Goal: Task Accomplishment & Management: Complete application form

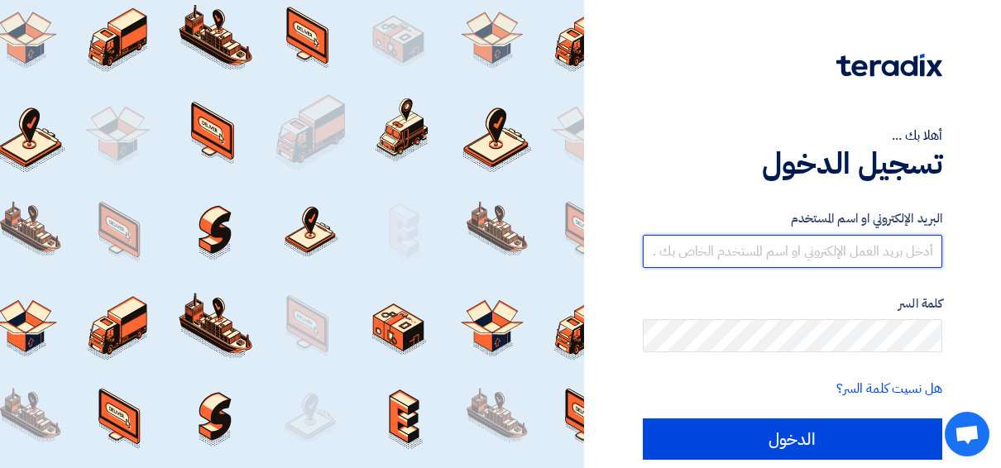
click at [769, 255] on input "text" at bounding box center [793, 251] width 300 height 33
click at [736, 258] on input "text" at bounding box center [793, 251] width 300 height 33
click at [889, 253] on input "text" at bounding box center [793, 251] width 300 height 33
click at [832, 245] on input "text" at bounding box center [793, 251] width 300 height 33
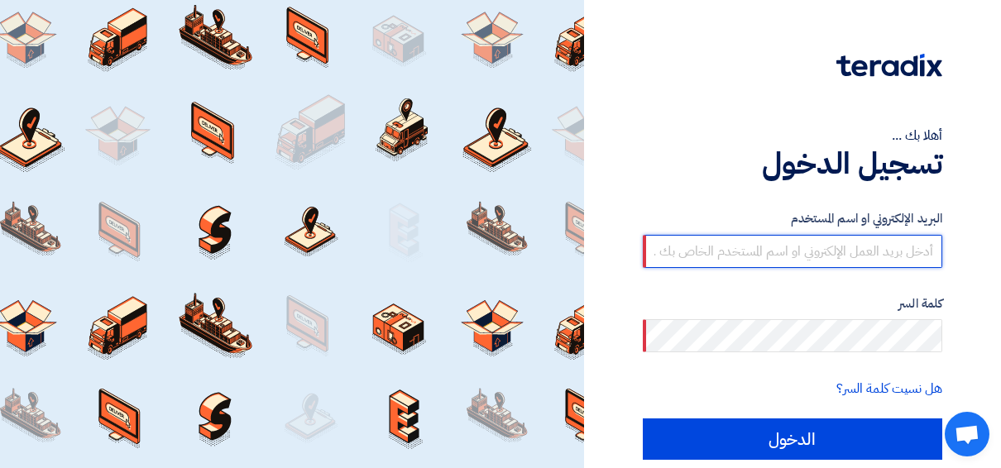
click at [832, 245] on input "text" at bounding box center [793, 251] width 300 height 33
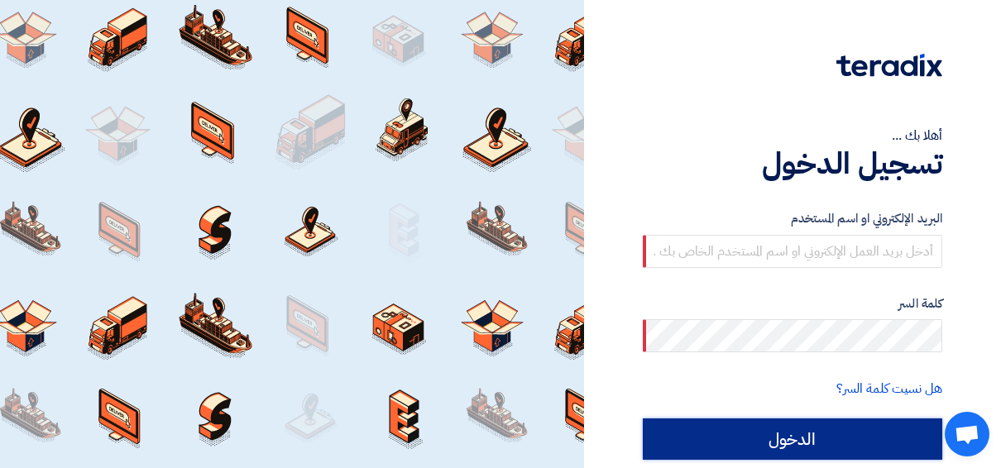
click at [798, 448] on input "الدخول" at bounding box center [793, 439] width 300 height 41
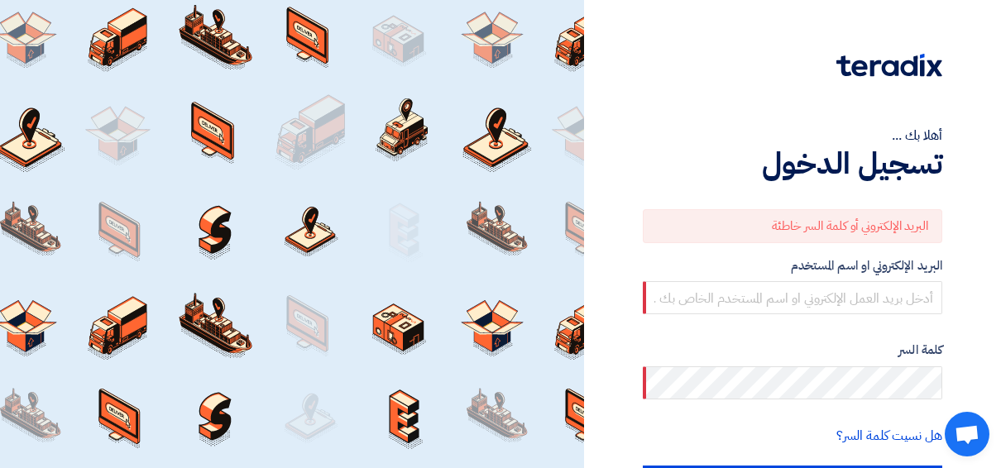
click at [715, 218] on div "البريد الإلكتروني أو كلمة السر خاطئة" at bounding box center [793, 226] width 300 height 34
click at [720, 223] on div "البريد الإلكتروني أو كلمة السر خاطئة" at bounding box center [793, 226] width 300 height 34
drag, startPoint x: 720, startPoint y: 223, endPoint x: 638, endPoint y: 228, distance: 82.1
click at [717, 226] on div "البريد الإلكتروني أو كلمة السر خاطئة" at bounding box center [793, 226] width 300 height 34
click at [538, 223] on div at bounding box center [292, 234] width 584 height 468
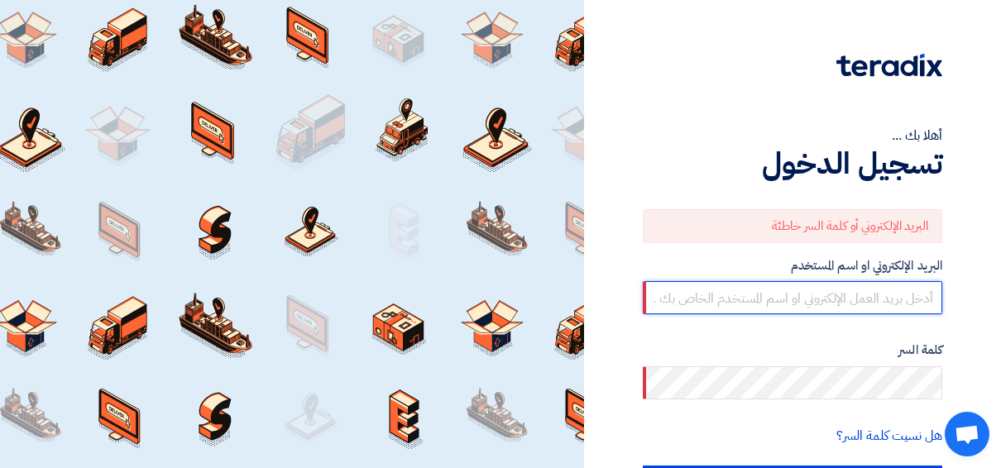
click at [671, 301] on input "text" at bounding box center [793, 297] width 300 height 33
type input "[DOMAIN_NAME][EMAIL_ADDRESS][DOMAIN_NAME]"
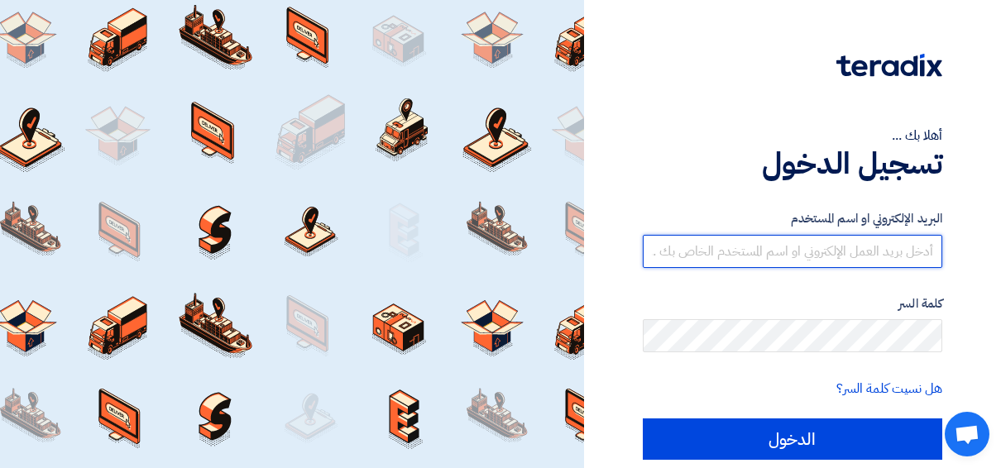
click at [710, 252] on input "text" at bounding box center [793, 251] width 300 height 33
type input "[DOMAIN_NAME][EMAIL_ADDRESS][DOMAIN_NAME][GEOGRAPHIC_DATA]"
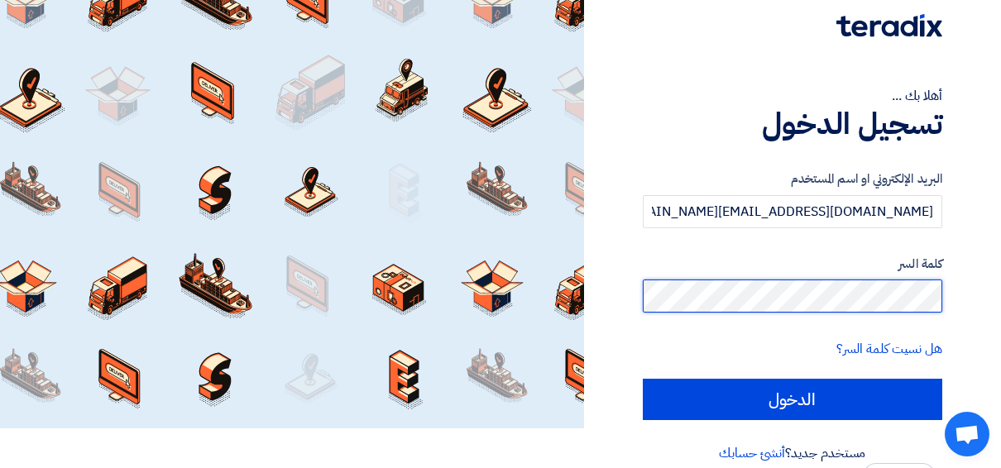
scroll to position [61, 0]
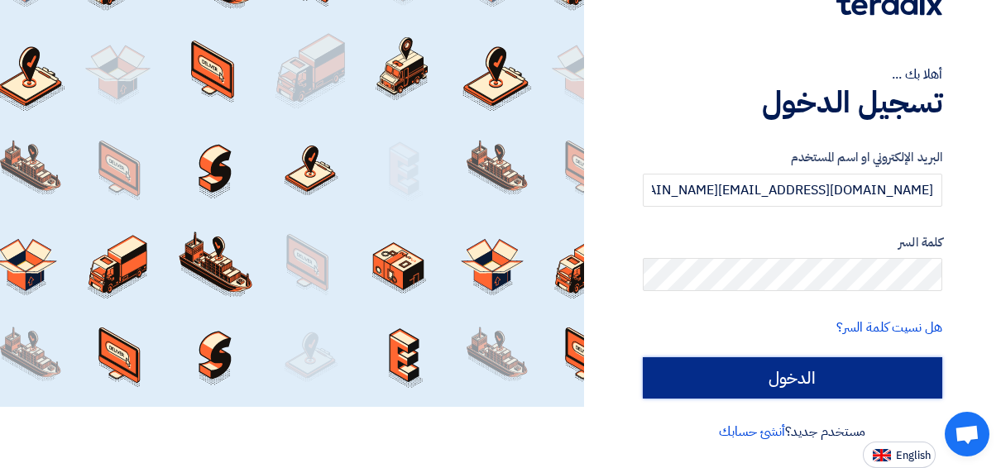
click at [768, 378] on input "الدخول" at bounding box center [793, 377] width 300 height 41
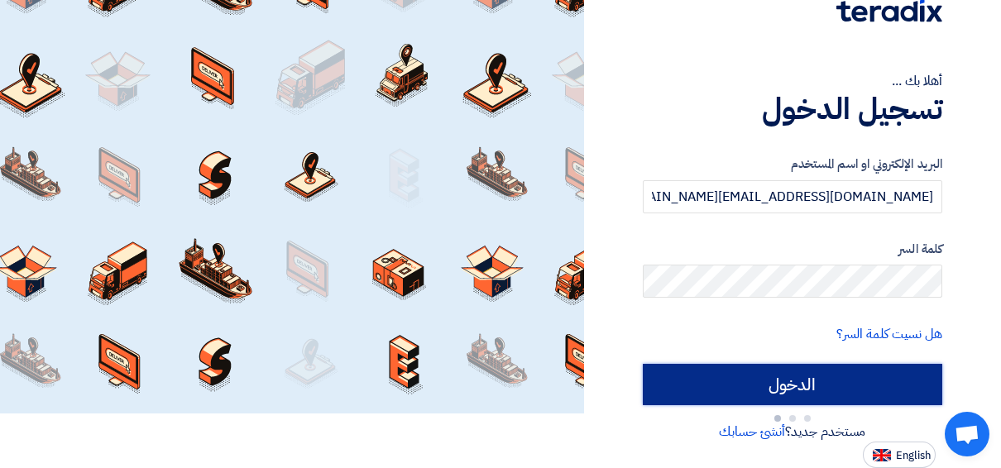
type input "Sign in"
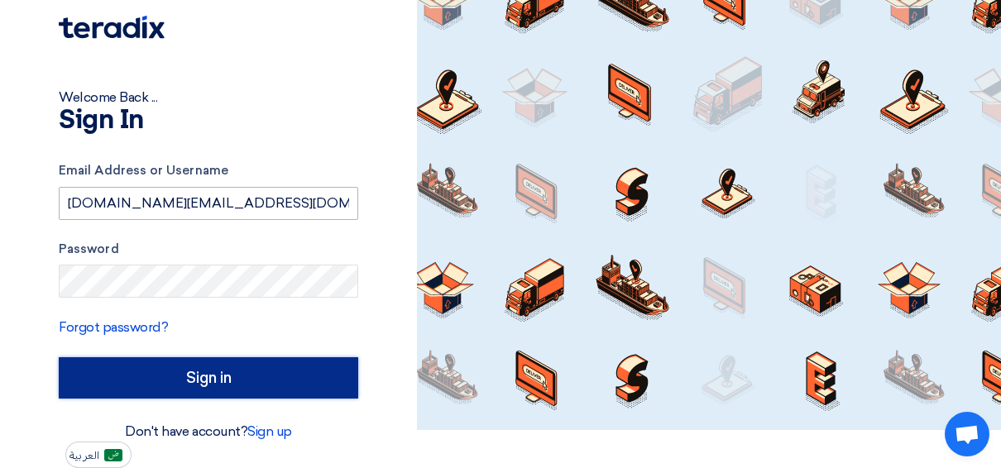
scroll to position [38, 0]
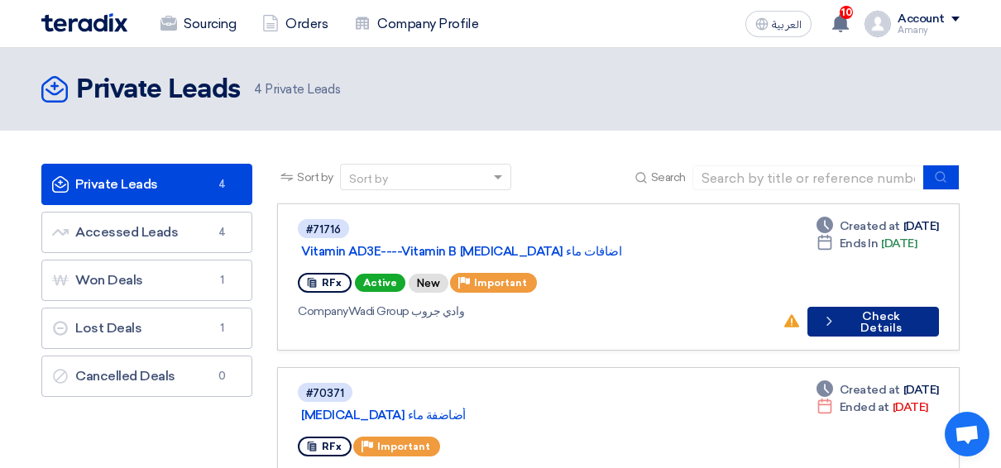
click at [871, 307] on button "Check details Check Details" at bounding box center [874, 322] width 132 height 30
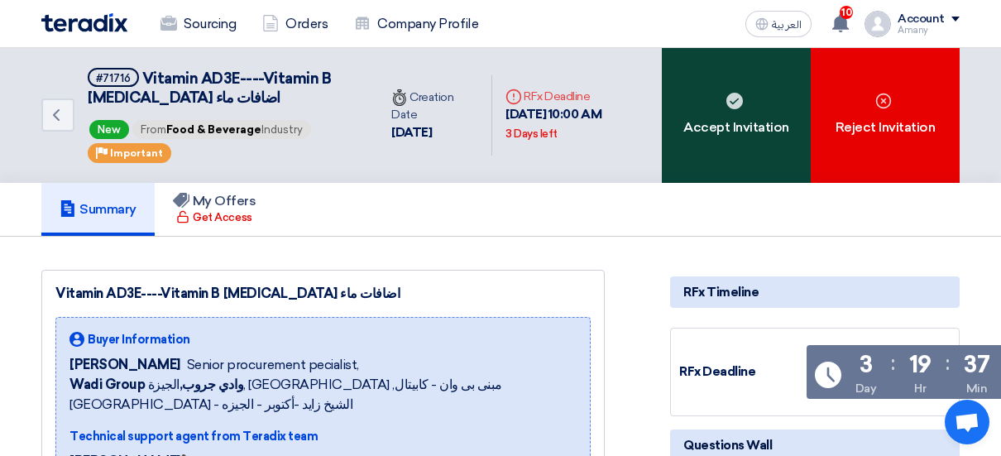
click at [727, 99] on use at bounding box center [734, 101] width 17 height 17
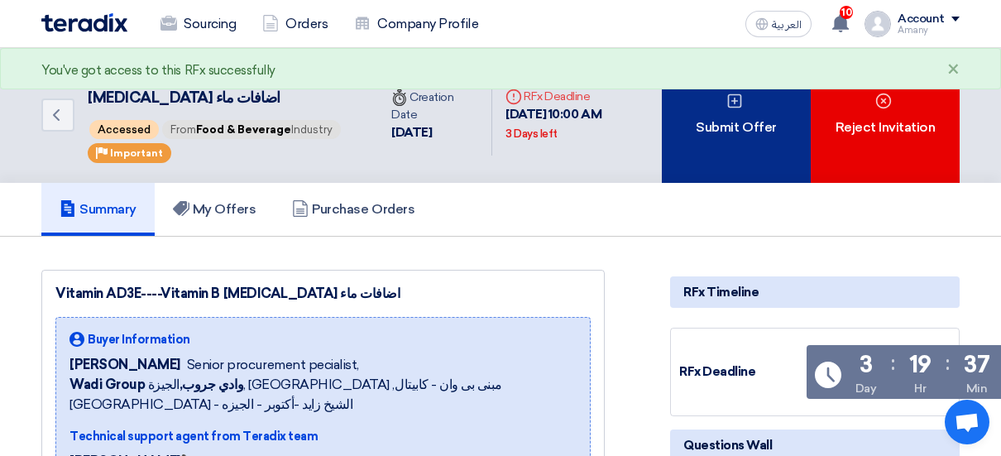
click at [744, 121] on div "Submit Offer" at bounding box center [736, 115] width 149 height 135
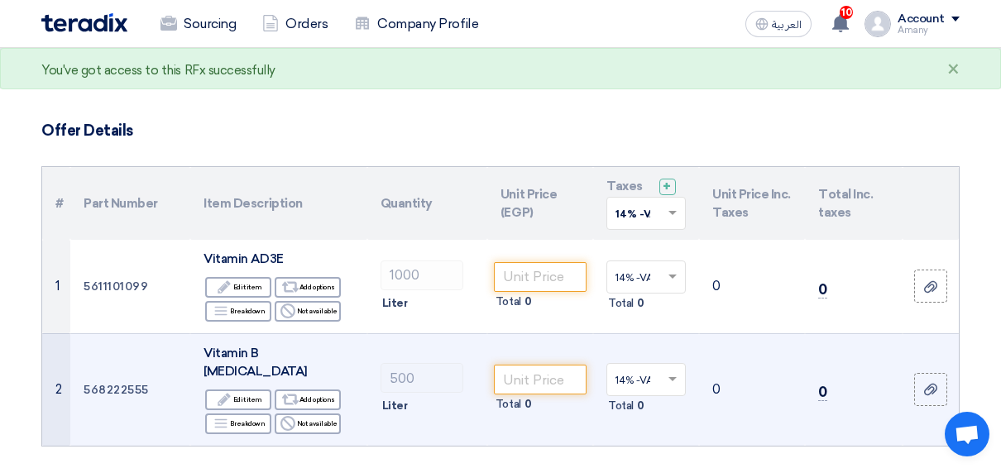
scroll to position [83, 0]
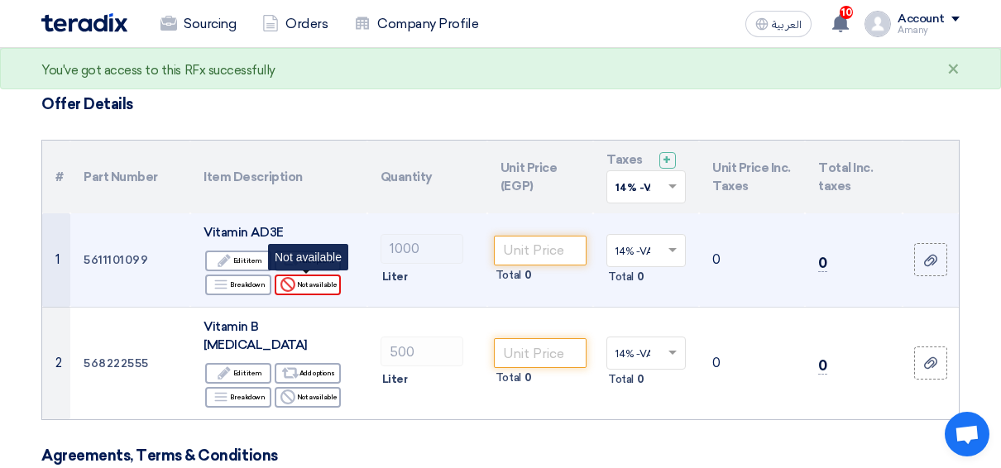
click at [303, 288] on div "Reject Not available" at bounding box center [308, 285] width 66 height 21
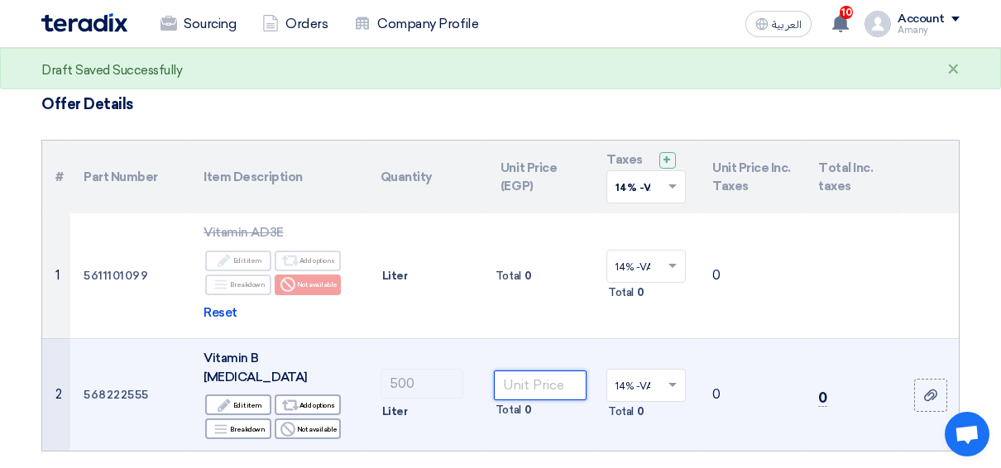
click at [549, 375] on input "number" at bounding box center [540, 386] width 93 height 30
type input "110"
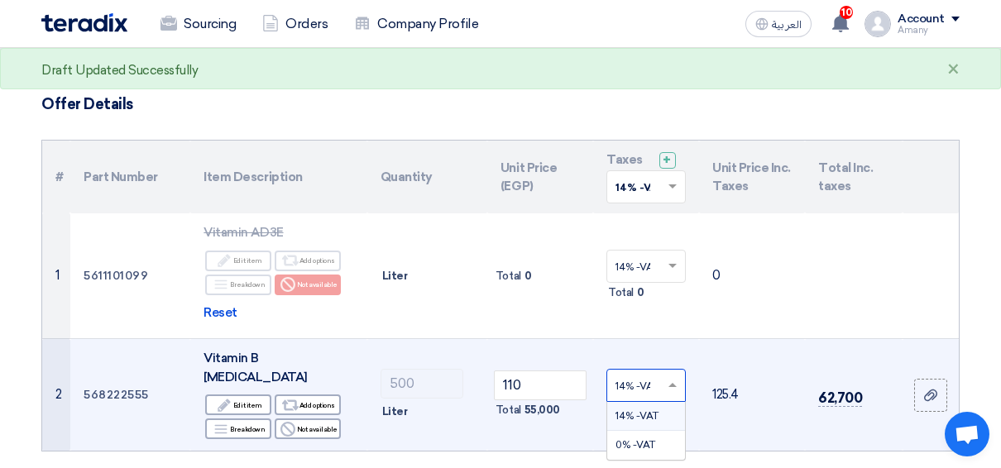
click at [674, 379] on span at bounding box center [674, 385] width 21 height 15
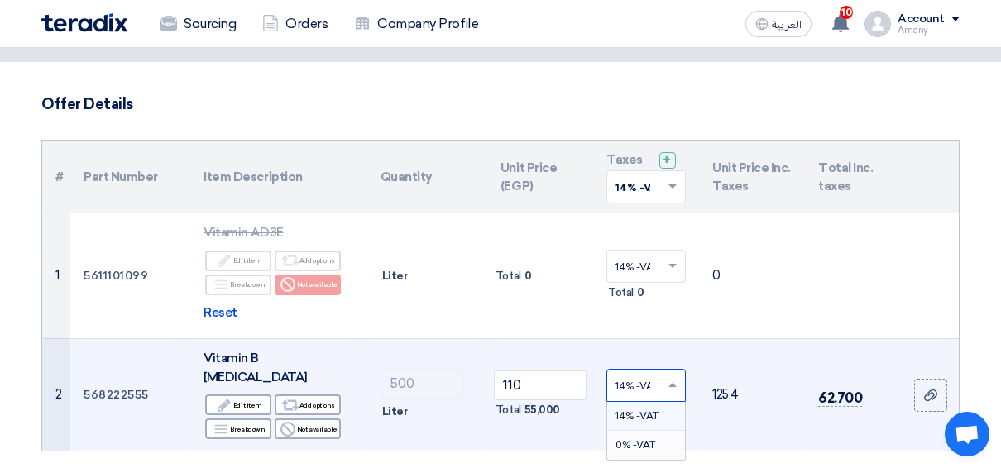
drag, startPoint x: 621, startPoint y: 427, endPoint x: 635, endPoint y: 413, distance: 19.3
click at [621, 431] on div "0% -VAT" at bounding box center [646, 445] width 78 height 28
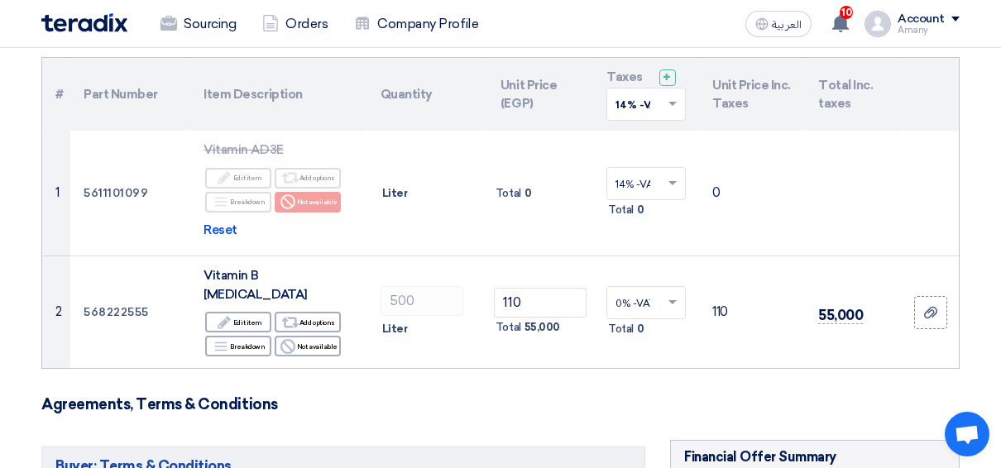
click at [578, 396] on h3 "Agreements, Terms & Conditions" at bounding box center [500, 405] width 918 height 18
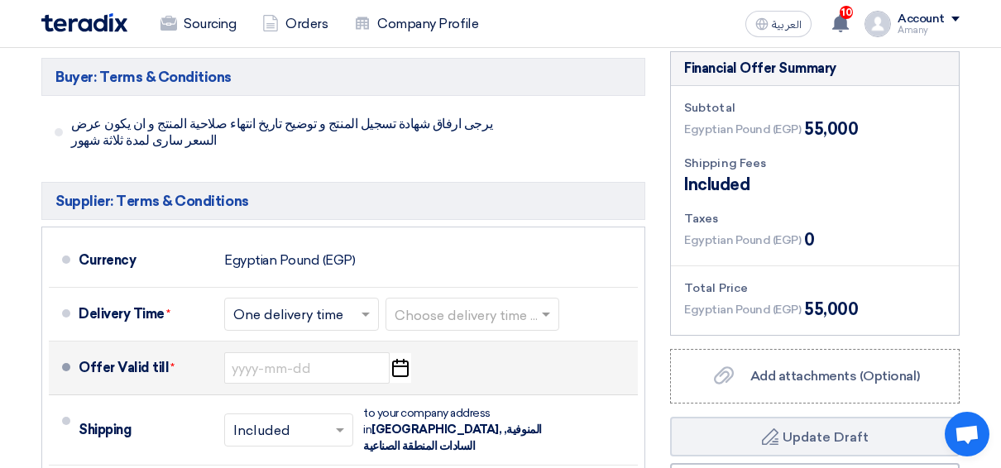
scroll to position [579, 0]
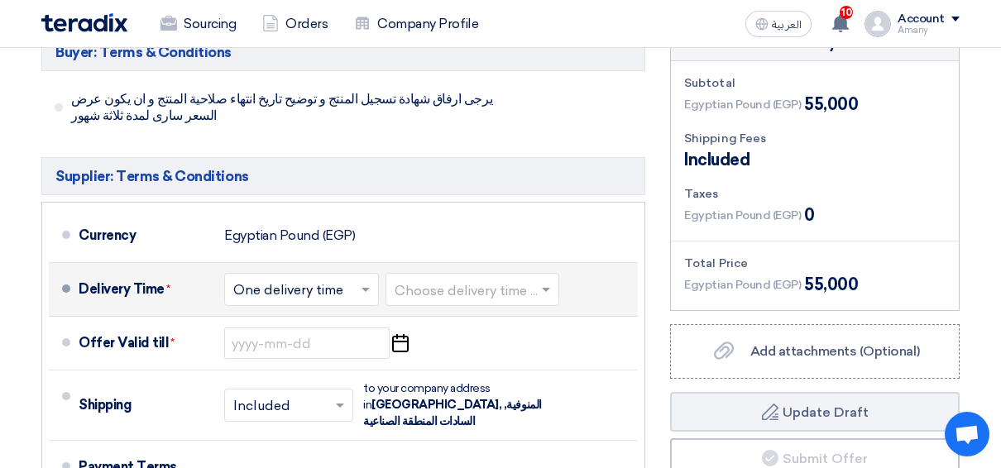
click at [557, 281] on span at bounding box center [548, 289] width 21 height 17
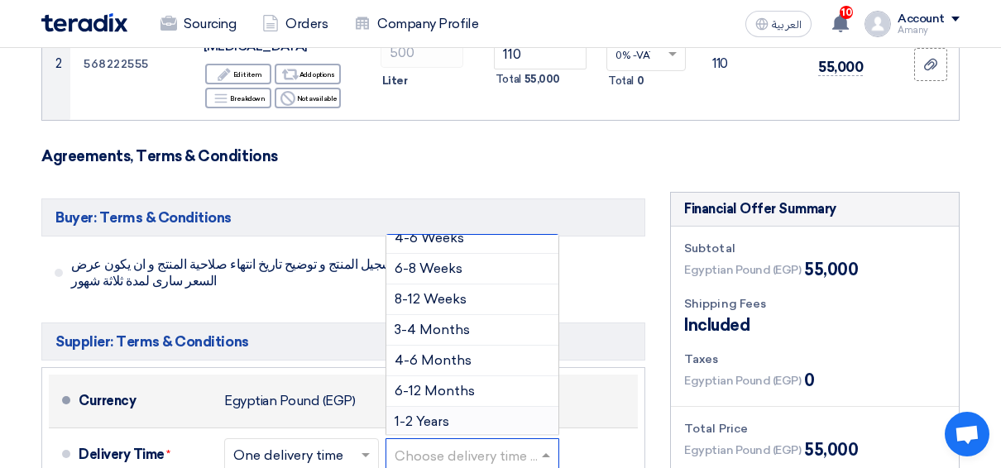
scroll to position [496, 0]
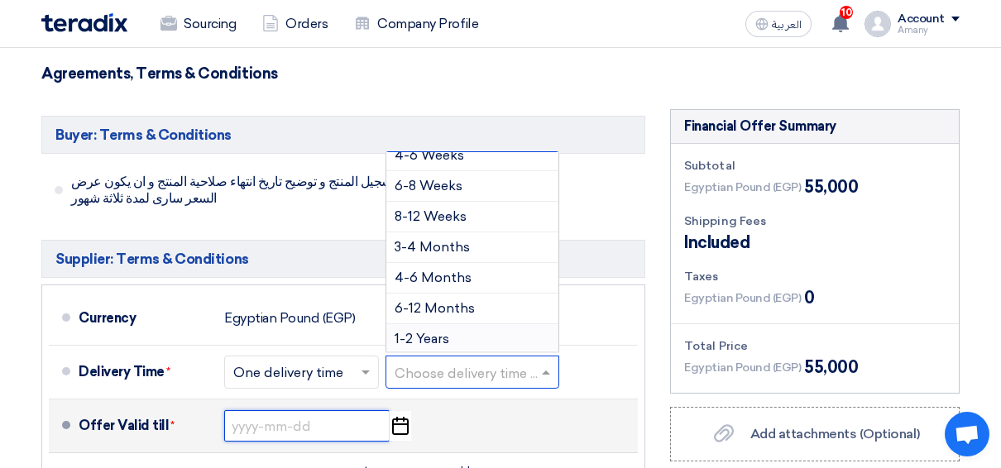
click at [318, 412] on input at bounding box center [306, 425] width 165 height 31
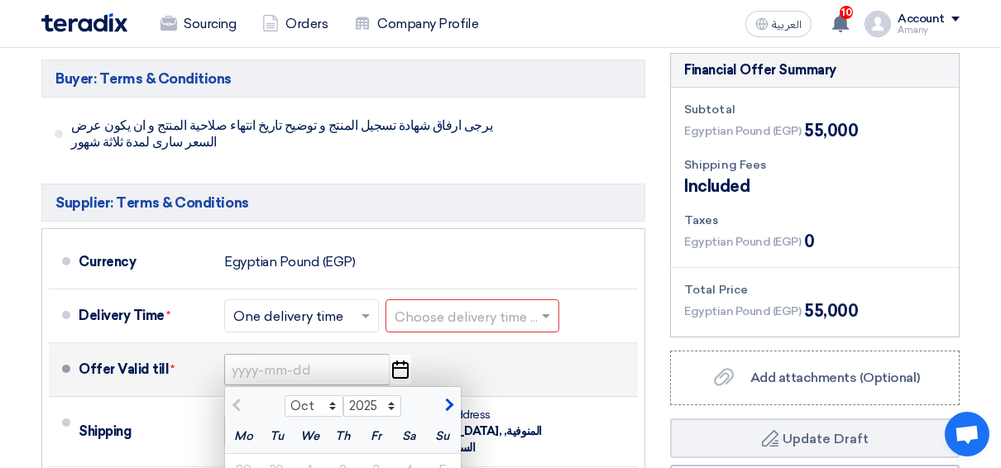
scroll to position [662, 0]
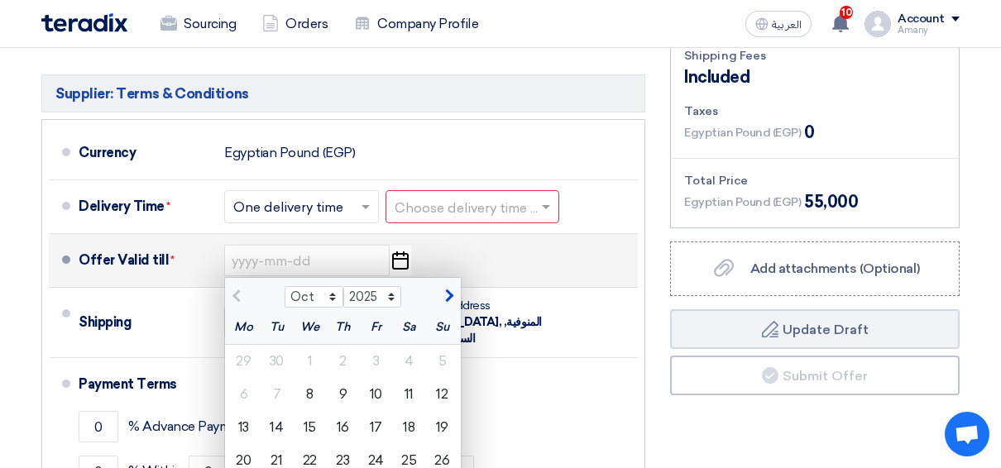
click at [448, 289] on span "button" at bounding box center [447, 296] width 9 height 15
select select "11"
click at [410, 378] on div "8" at bounding box center [409, 394] width 33 height 33
type input "11/8/2025"
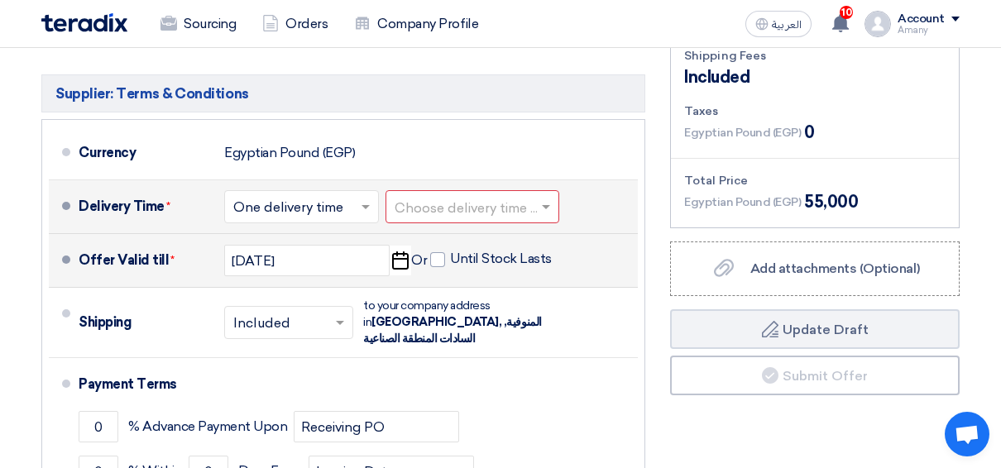
click at [544, 199] on span at bounding box center [548, 207] width 21 height 17
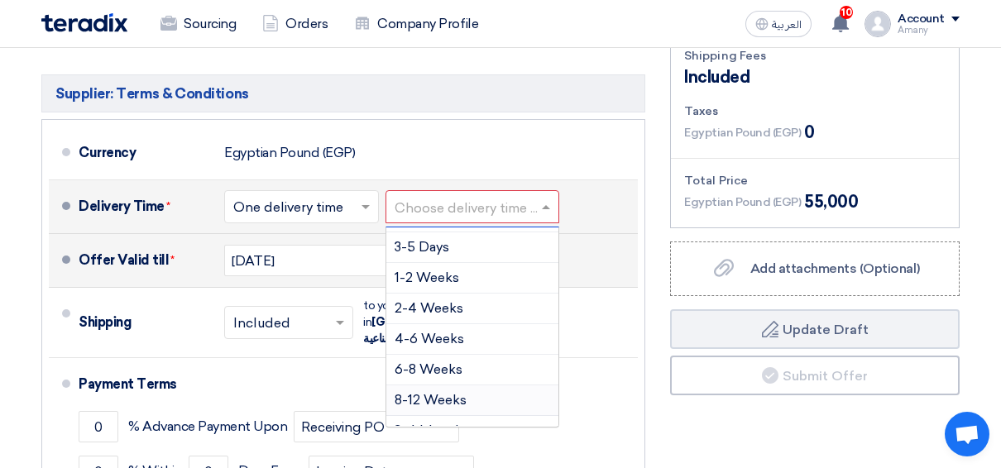
scroll to position [0, 0]
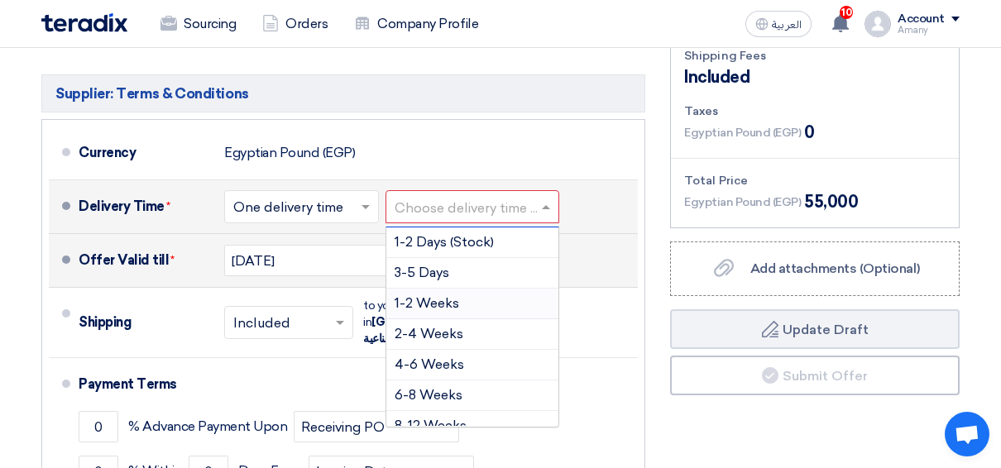
click at [434, 295] on span "1-2 Weeks" at bounding box center [427, 303] width 65 height 16
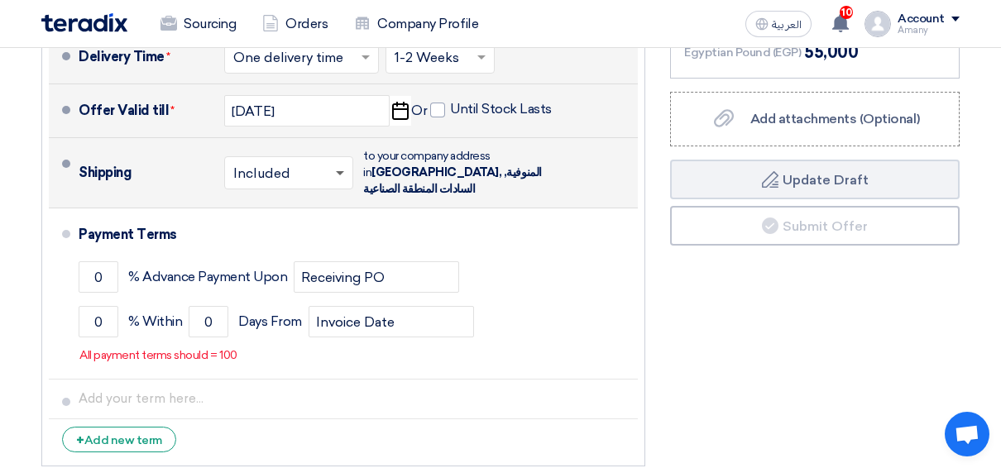
scroll to position [827, 0]
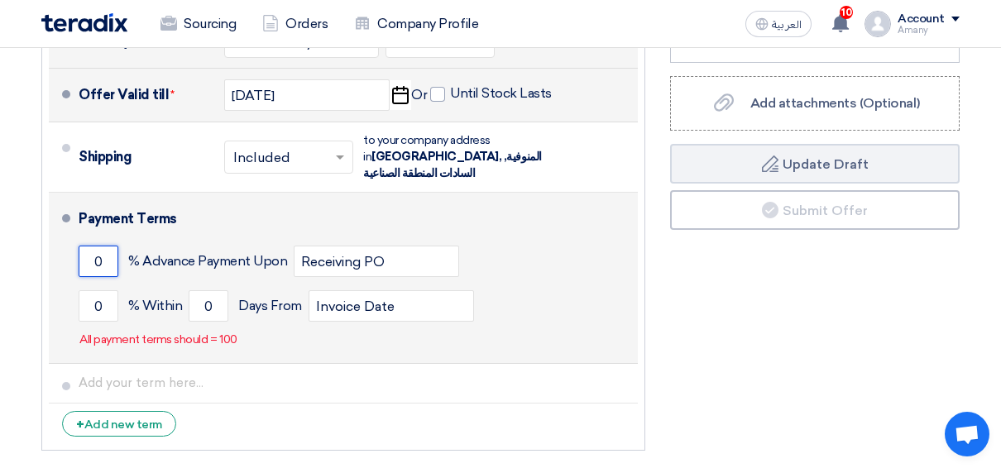
click at [102, 246] on input "0" at bounding box center [99, 261] width 40 height 31
click at [105, 290] on input "0" at bounding box center [99, 305] width 40 height 31
type input "100"
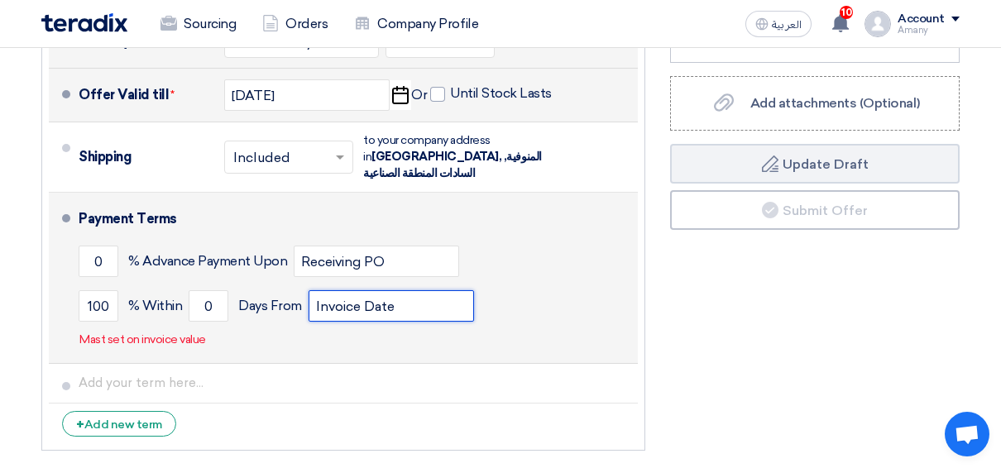
click at [359, 290] on input "Invoice Date" at bounding box center [391, 305] width 165 height 31
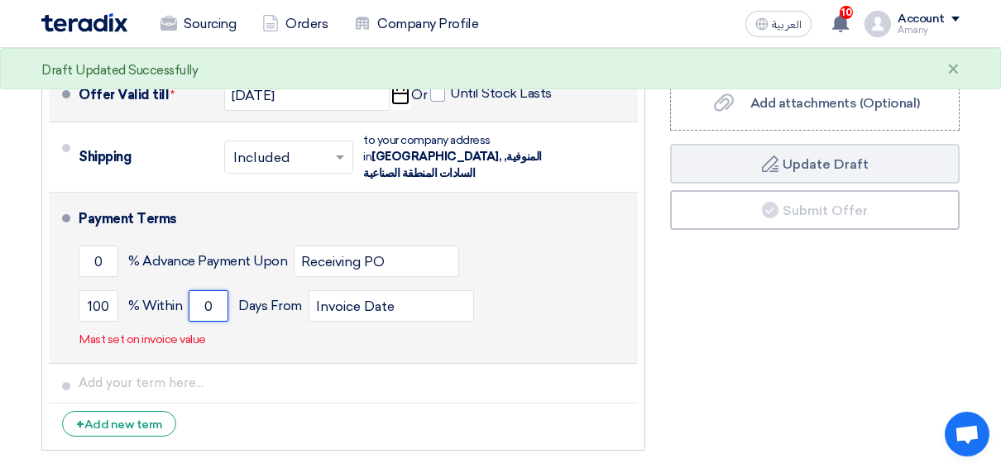
drag, startPoint x: 201, startPoint y: 275, endPoint x: 216, endPoint y: 275, distance: 14.9
click at [216, 290] on input "0" at bounding box center [209, 305] width 40 height 31
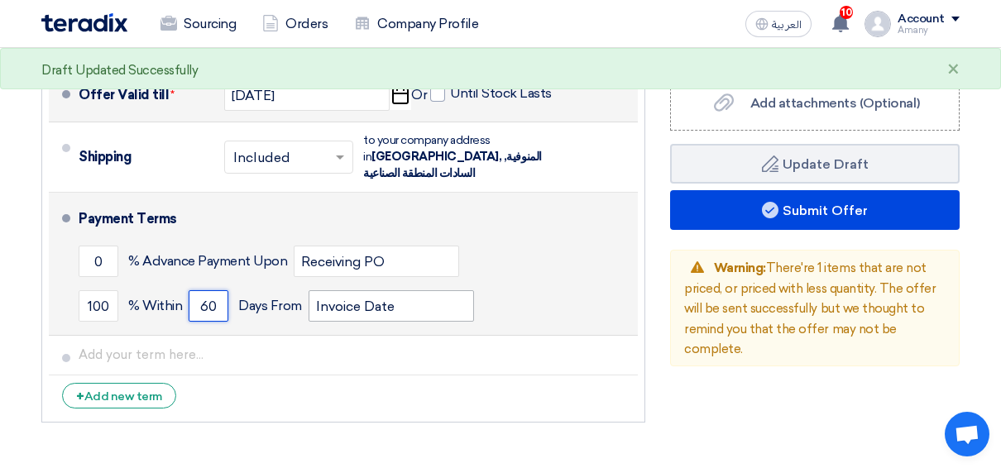
type input "60"
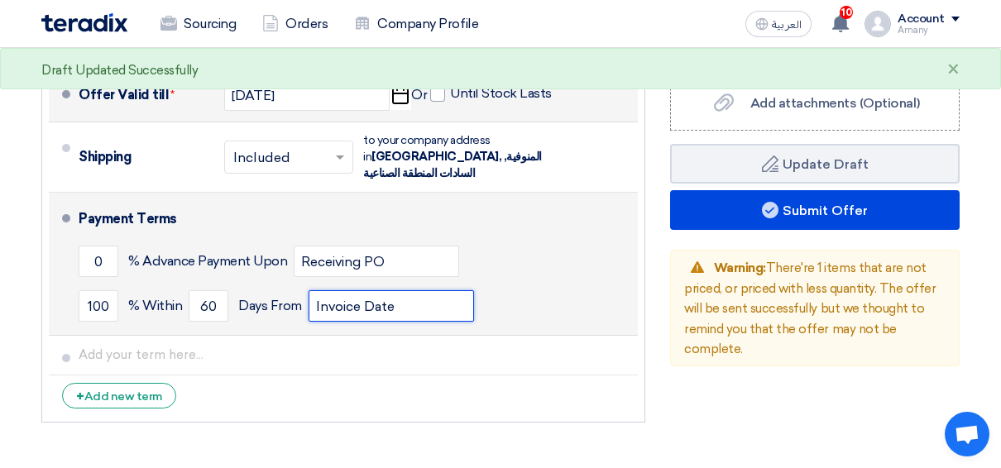
click at [320, 290] on input "Invoice Date" at bounding box center [391, 305] width 165 height 31
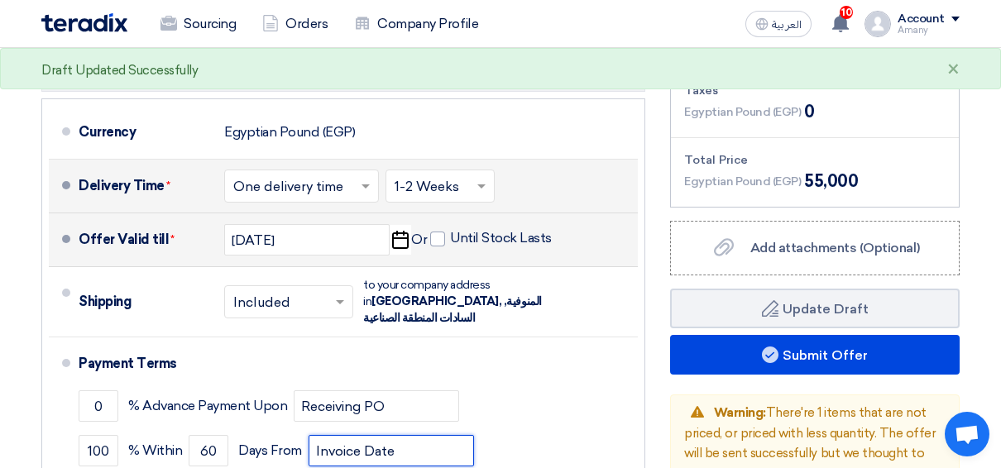
scroll to position [579, 0]
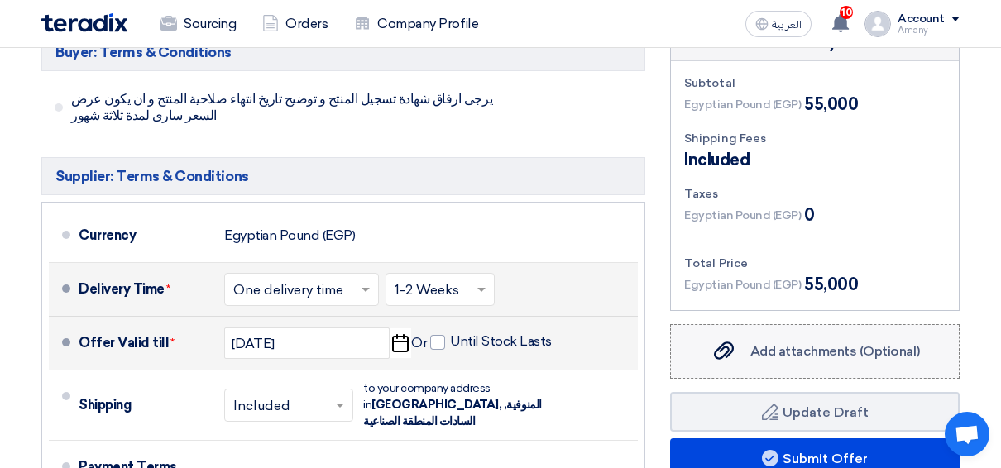
click at [815, 343] on label "Add attachments (Optional) Add attachments (Optional)" at bounding box center [815, 351] width 290 height 55
click at [0, 0] on input "Add attachments (Optional) Add attachments (Optional)" at bounding box center [0, 0] width 0 height 0
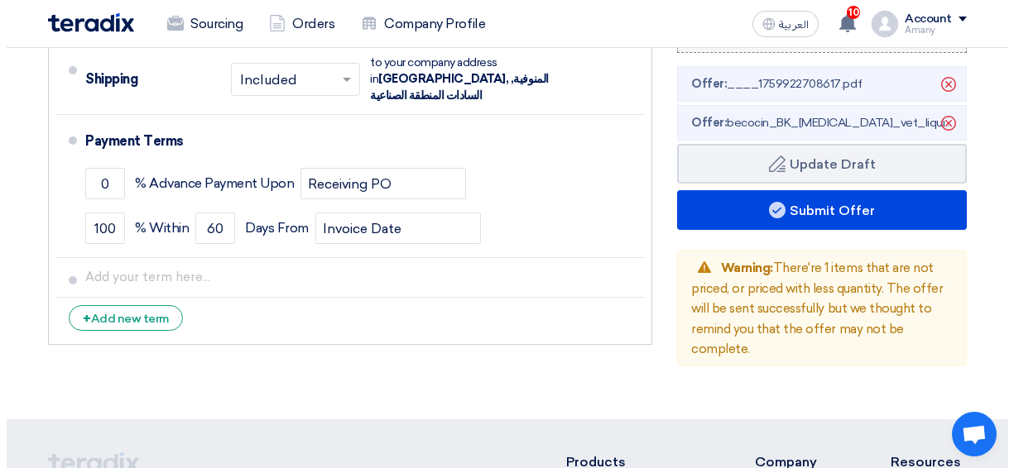
scroll to position [910, 0]
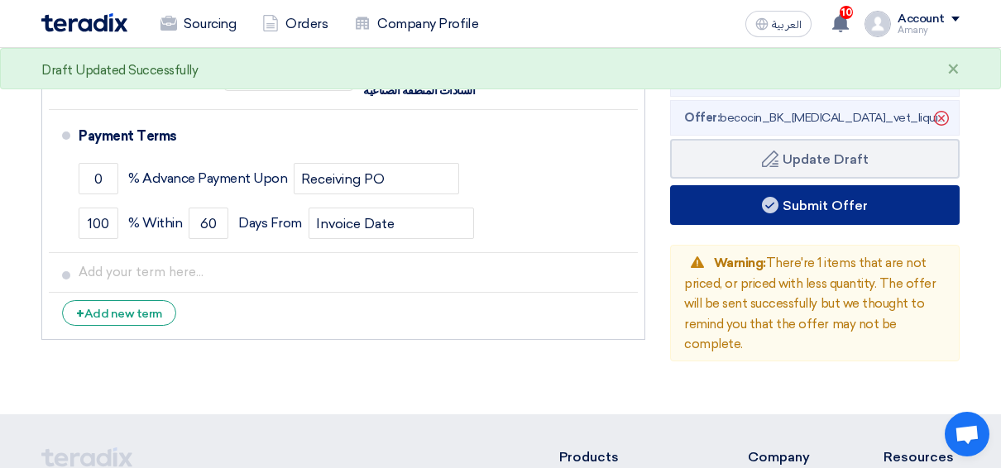
click at [773, 197] on use at bounding box center [770, 205] width 17 height 17
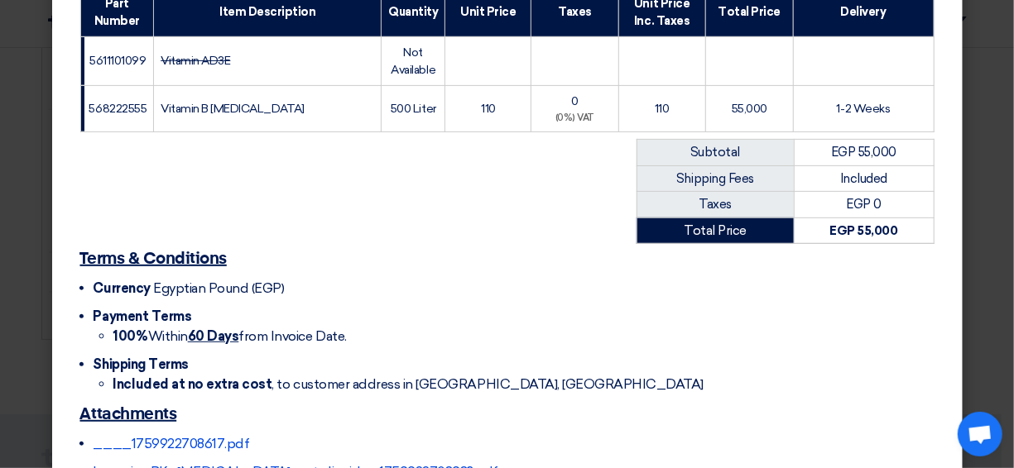
scroll to position [391, 0]
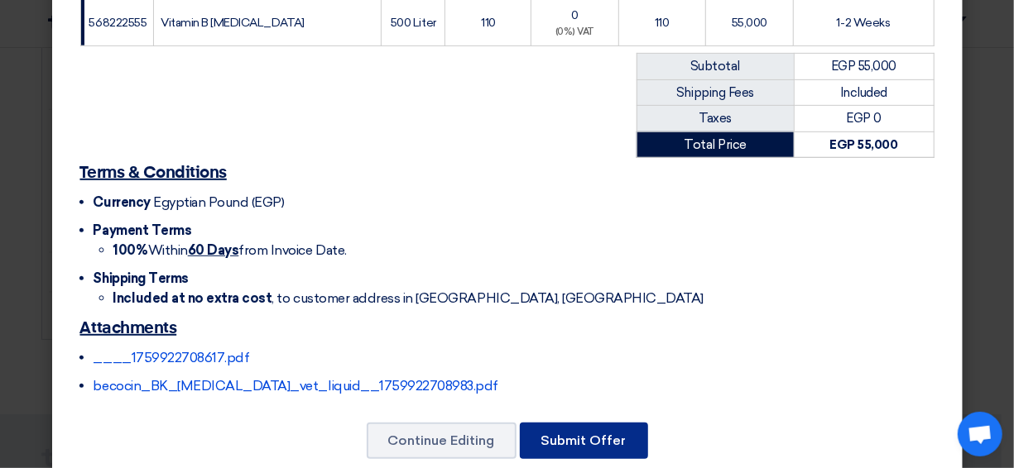
click at [593, 423] on button "Submit Offer" at bounding box center [584, 441] width 128 height 36
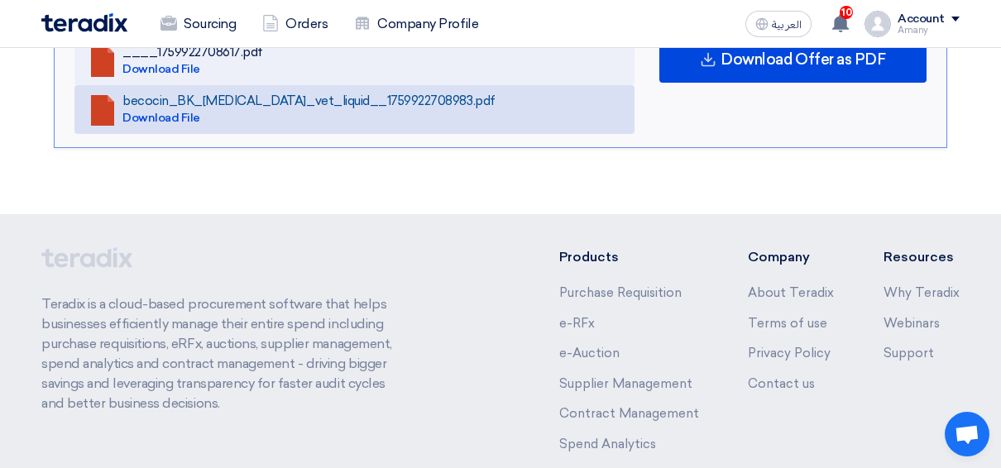
scroll to position [1327, 0]
